Goal: Task Accomplishment & Management: Use online tool/utility

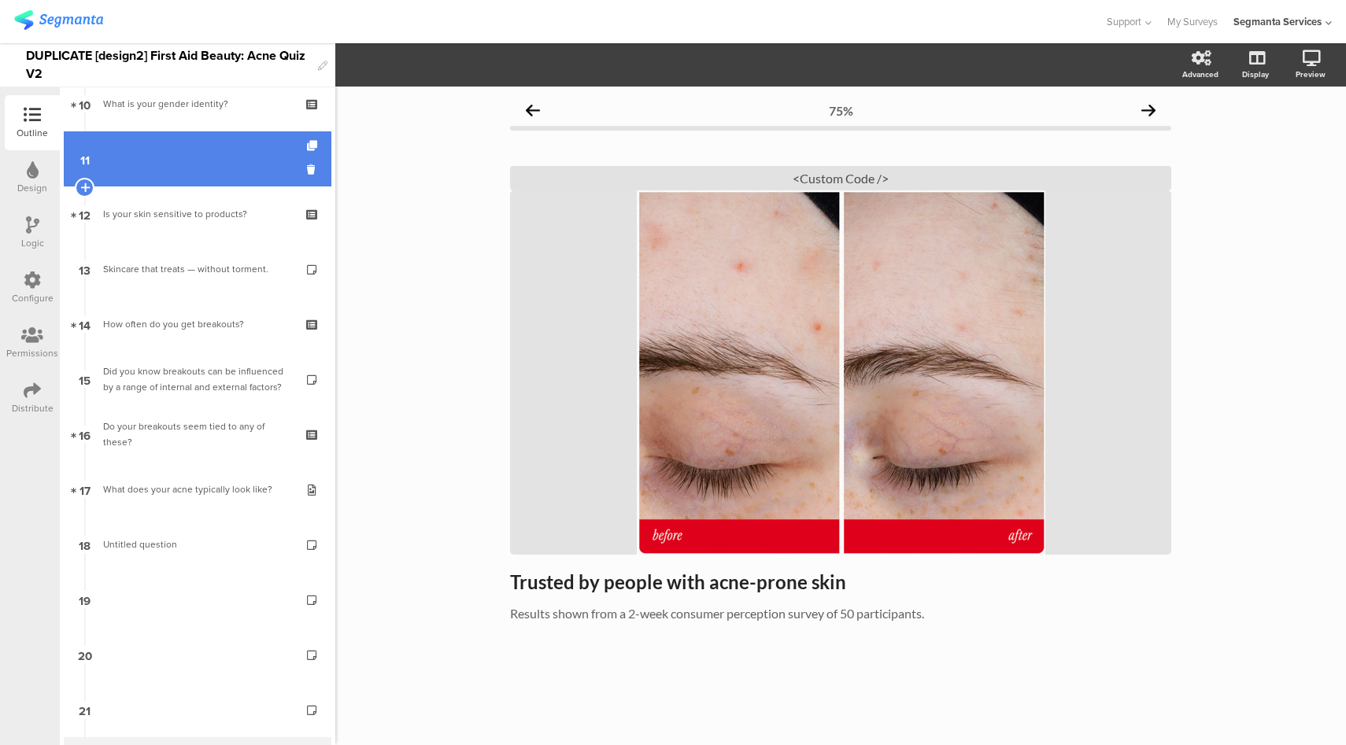
scroll to position [570, 0]
click at [194, 164] on link "11" at bounding box center [198, 158] width 268 height 55
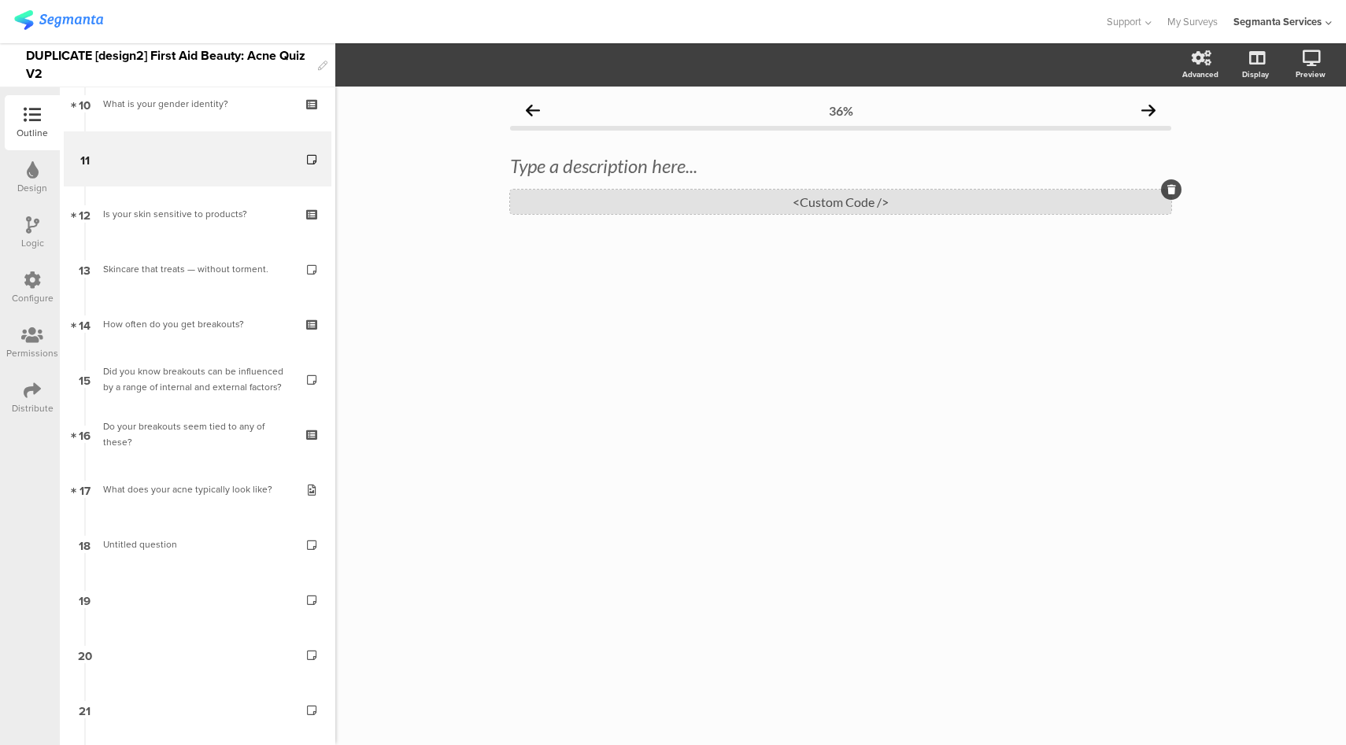
click at [797, 202] on div "<Custom Code />" at bounding box center [840, 202] width 661 height 24
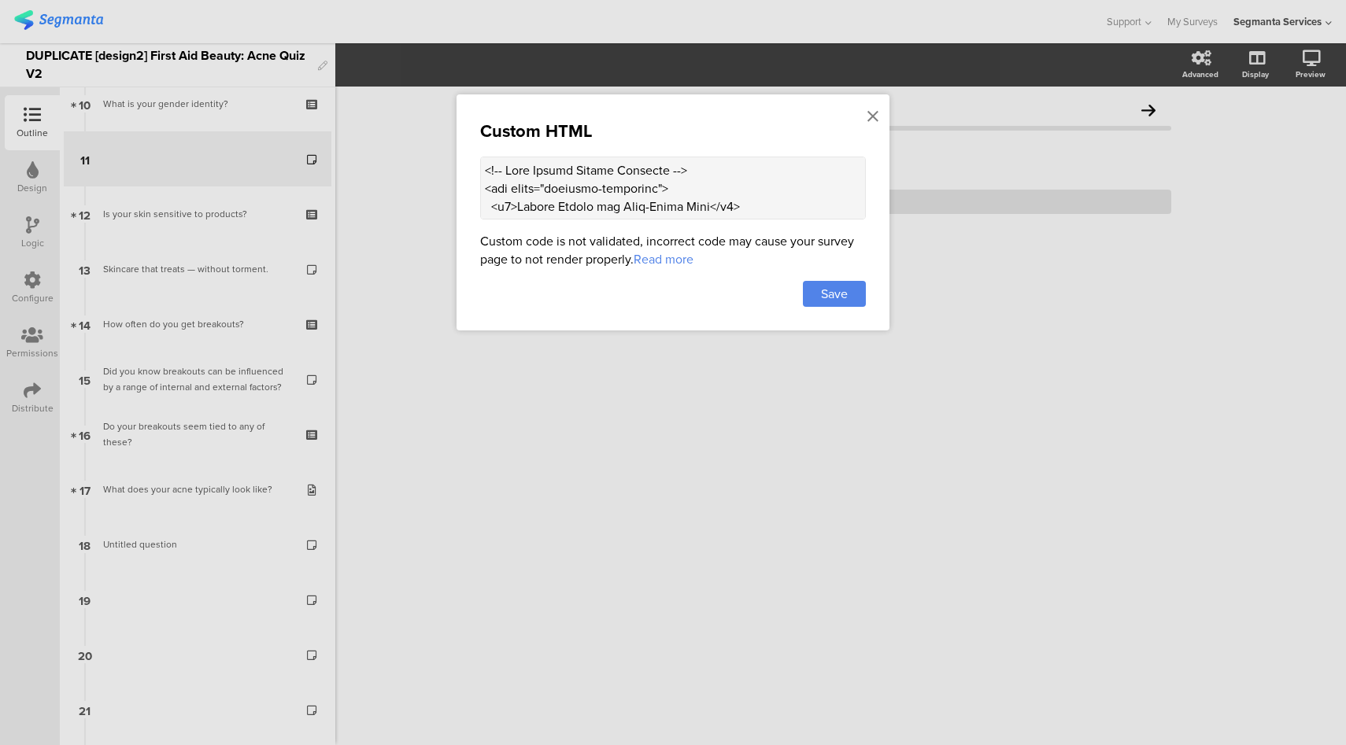
click at [1242, 133] on div at bounding box center [673, 372] width 1346 height 745
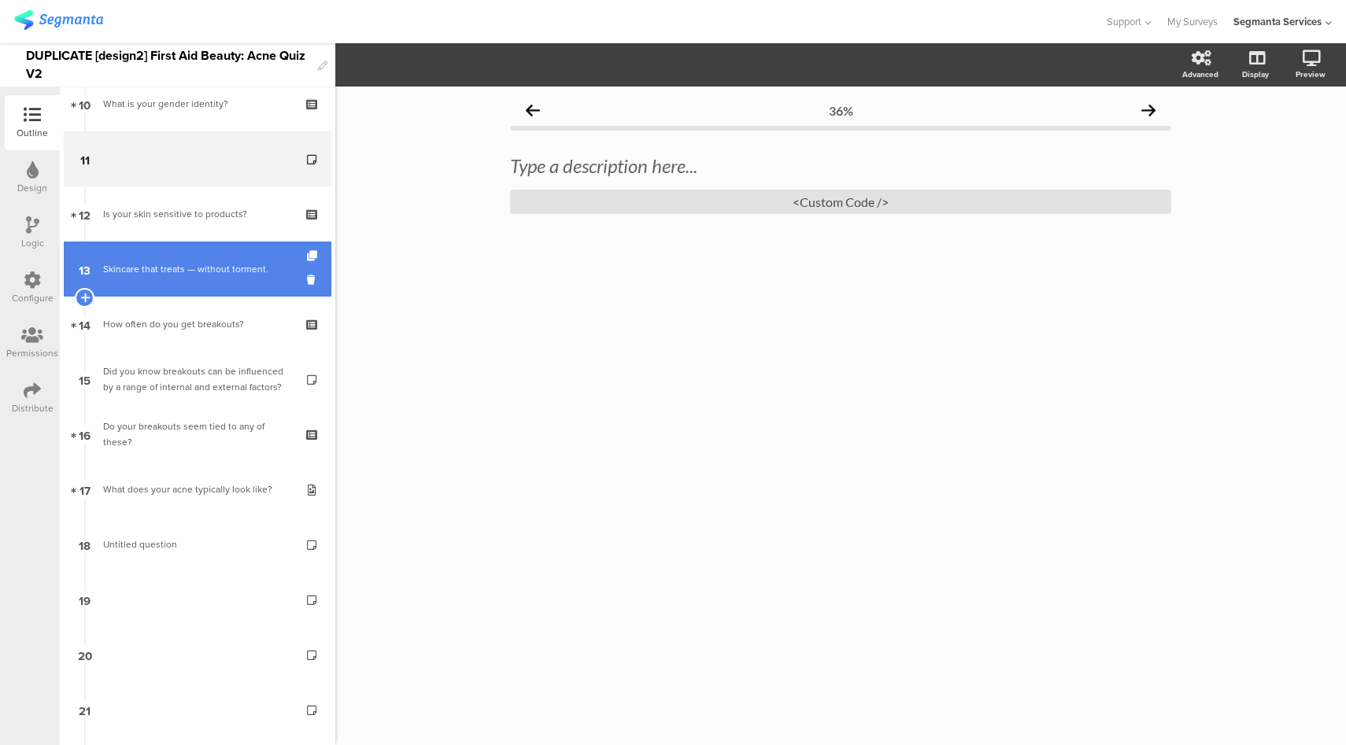
click at [184, 263] on div "Skincare that treats — without torment." at bounding box center [197, 269] width 188 height 16
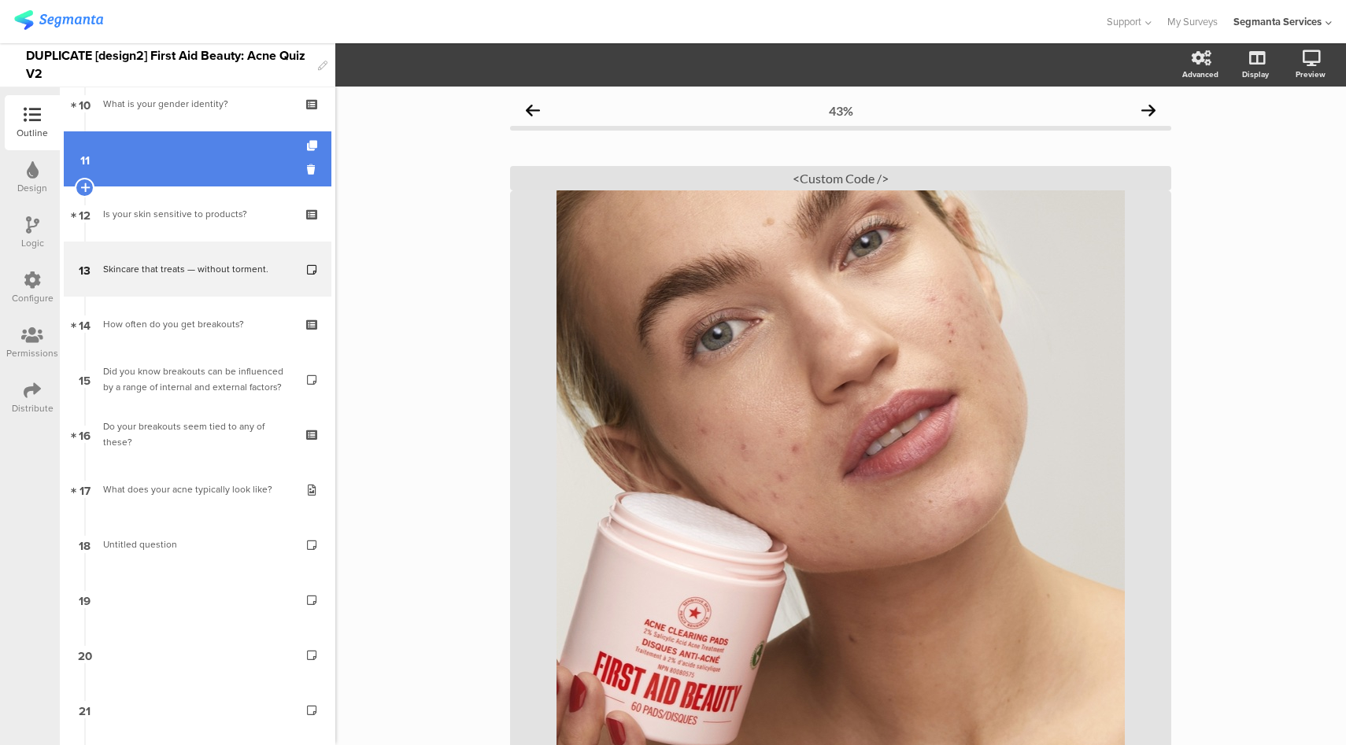
click at [222, 169] on link "11" at bounding box center [198, 158] width 268 height 55
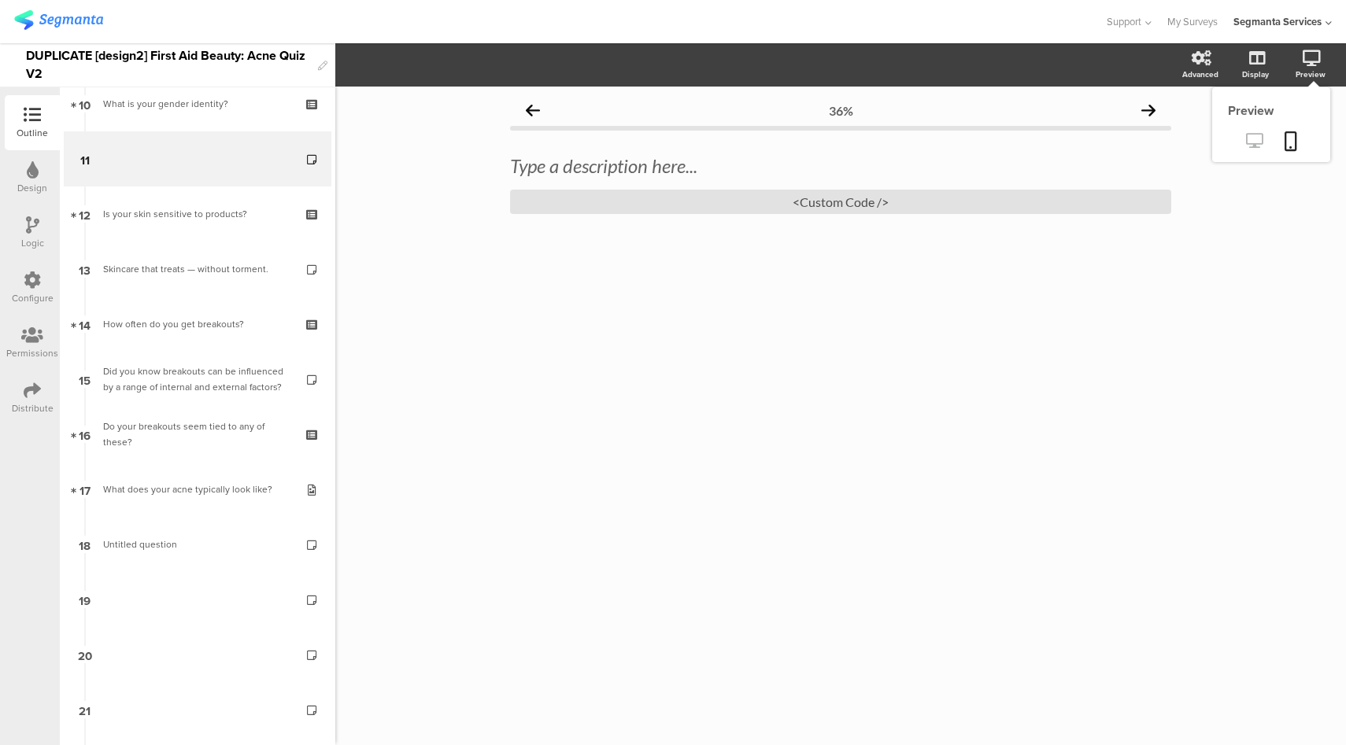
click at [1246, 142] on icon at bounding box center [1254, 140] width 17 height 15
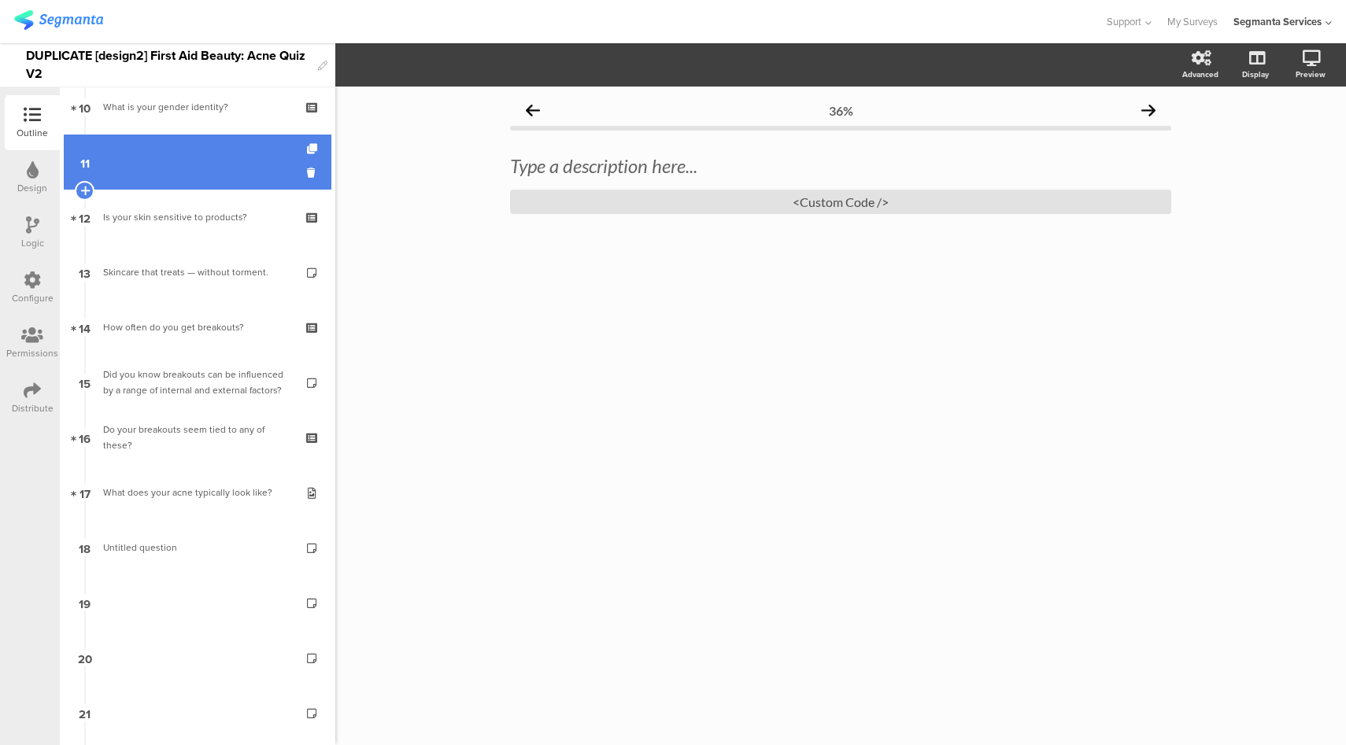
scroll to position [567, 0]
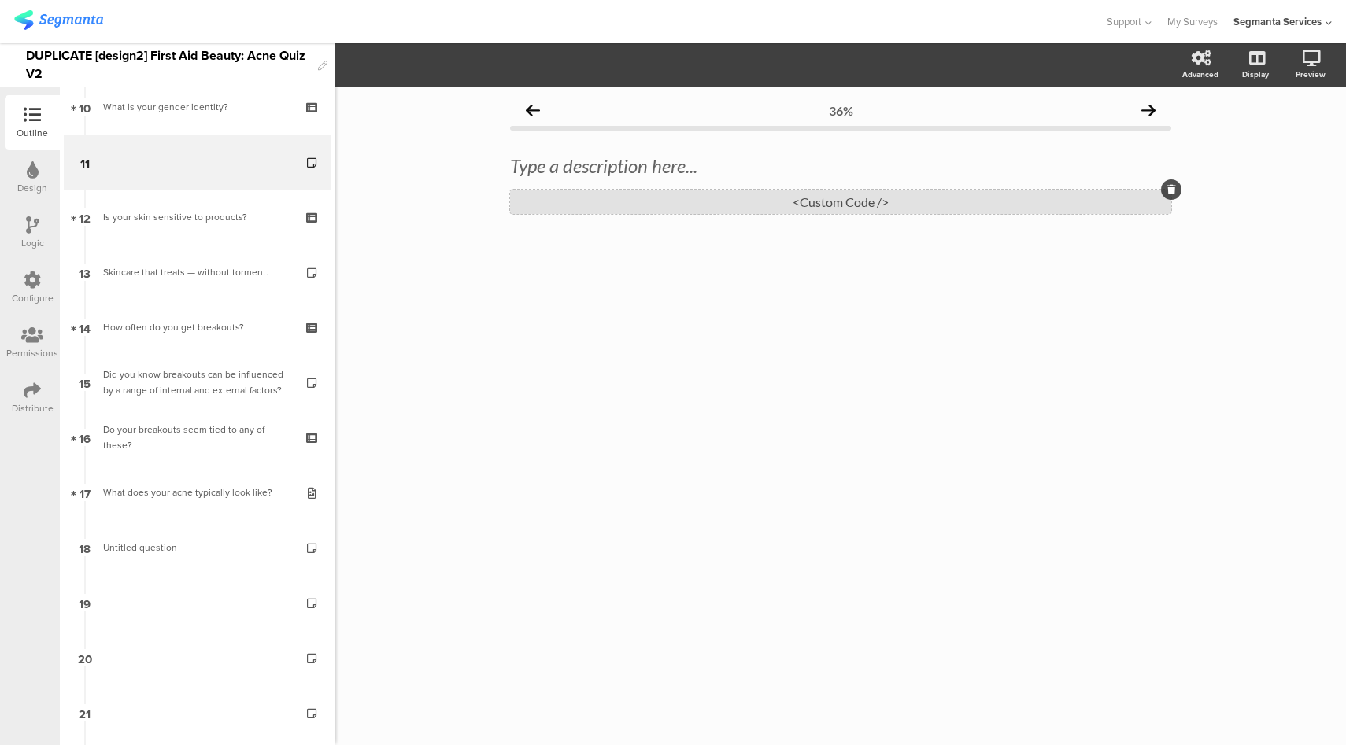
click at [803, 207] on div "<Custom Code />" at bounding box center [840, 202] width 661 height 24
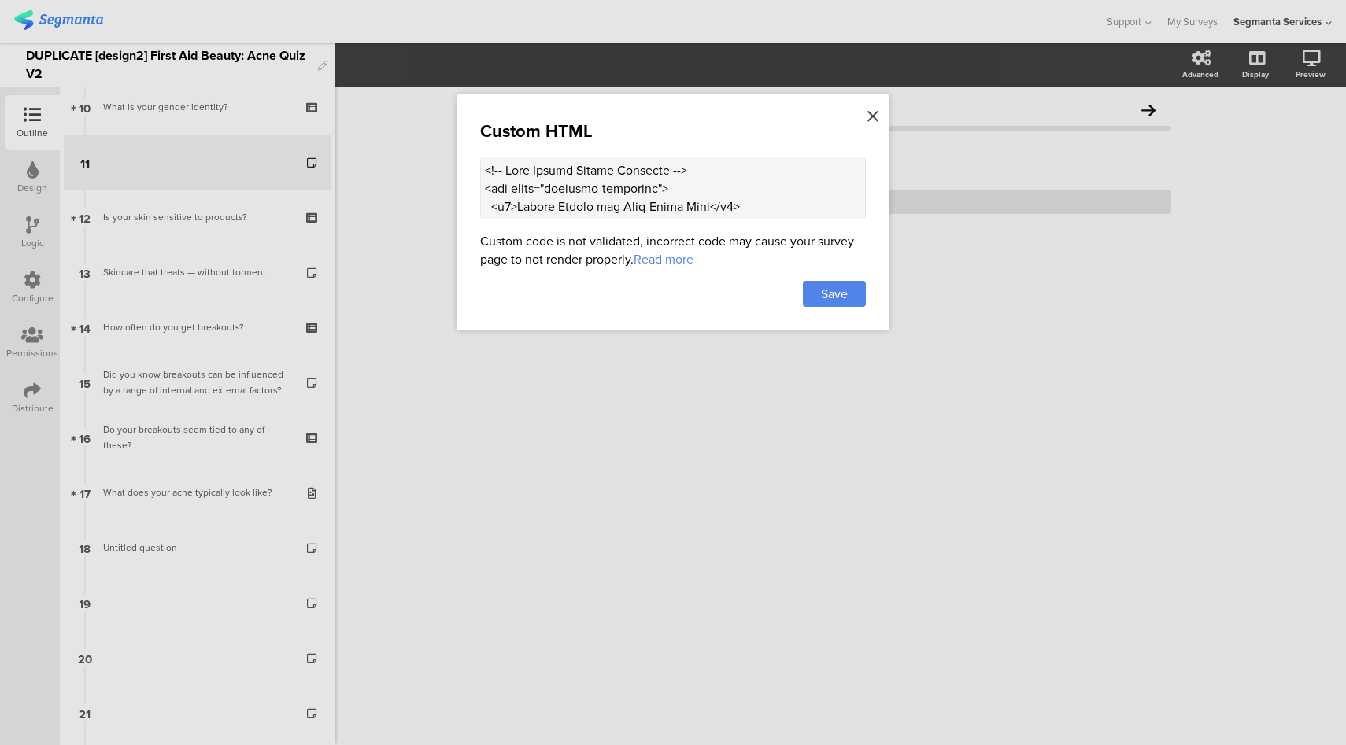
click at [877, 113] on icon at bounding box center [872, 116] width 11 height 17
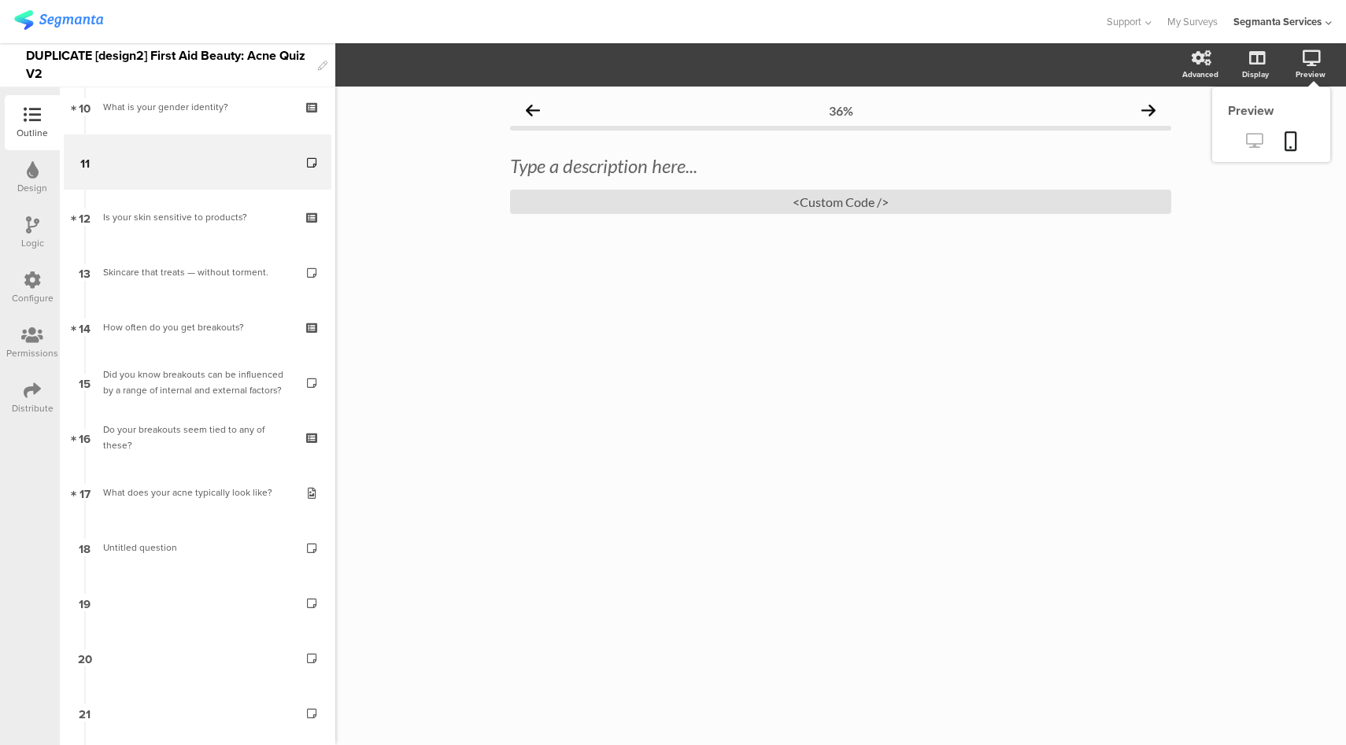
click at [1247, 140] on icon at bounding box center [1254, 140] width 17 height 15
